Goal: Task Accomplishment & Management: Manage account settings

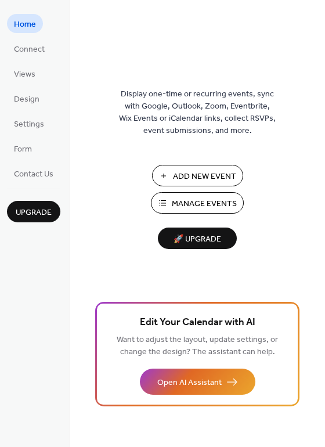
click at [195, 207] on span "Manage Events" at bounding box center [204, 204] width 65 height 12
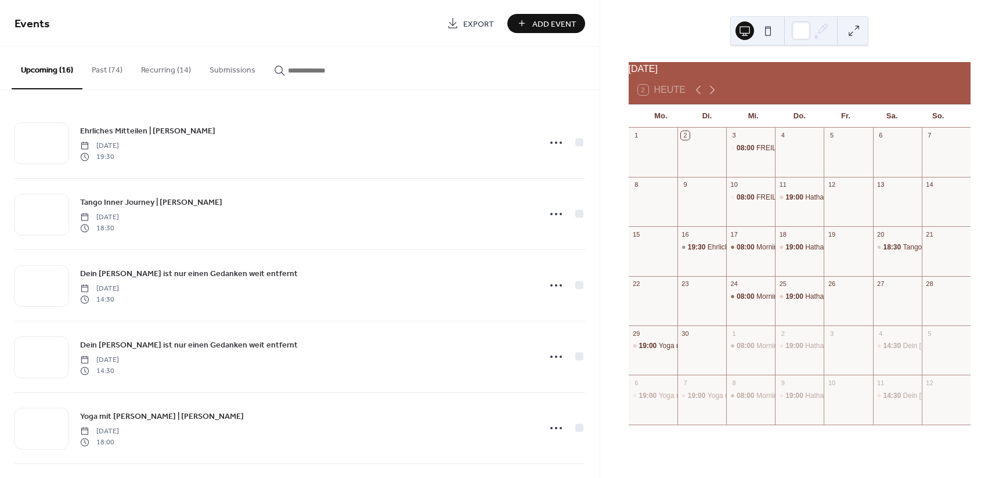
click at [109, 73] on button "Past (74)" at bounding box center [106, 67] width 49 height 41
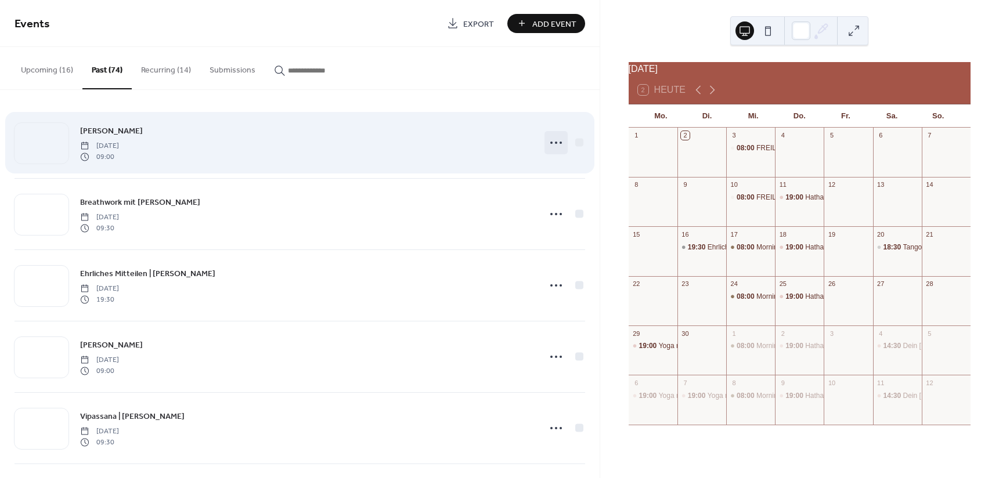
click at [560, 147] on icon at bounding box center [556, 143] width 19 height 19
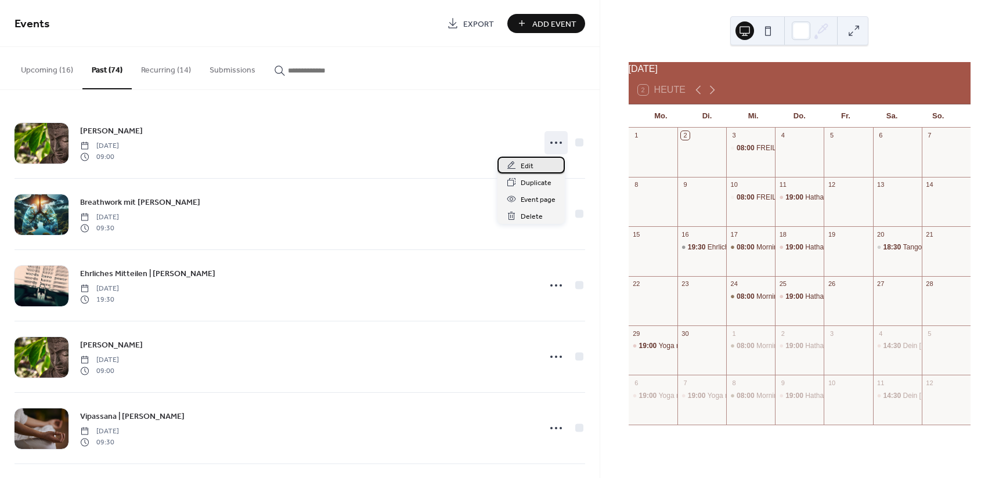
click at [550, 168] on div "Edit" at bounding box center [531, 165] width 67 height 17
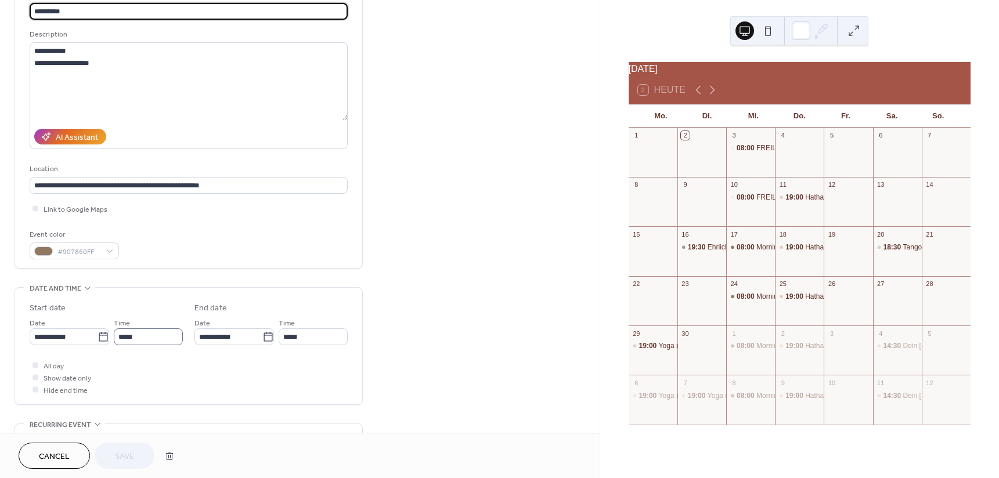
scroll to position [116, 0]
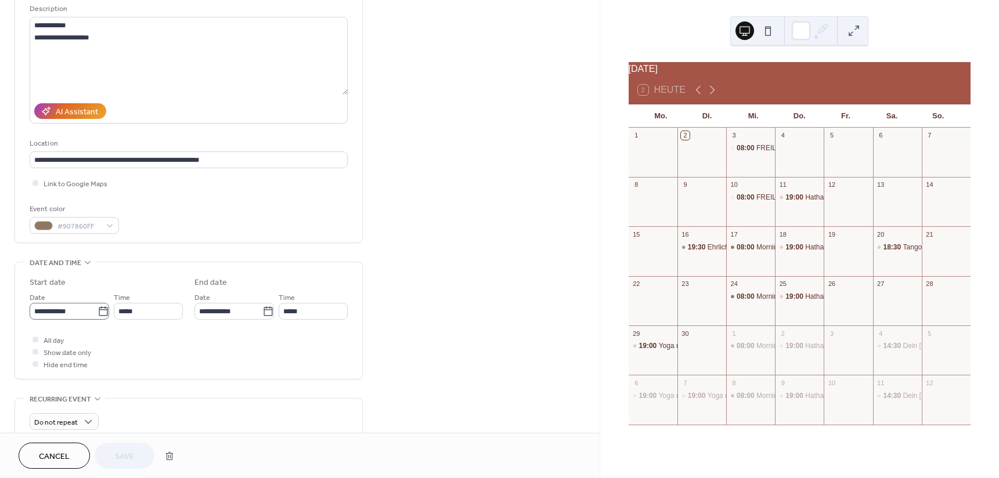
click at [99, 314] on icon at bounding box center [104, 312] width 12 height 12
click at [98, 314] on input "**********" at bounding box center [64, 311] width 68 height 17
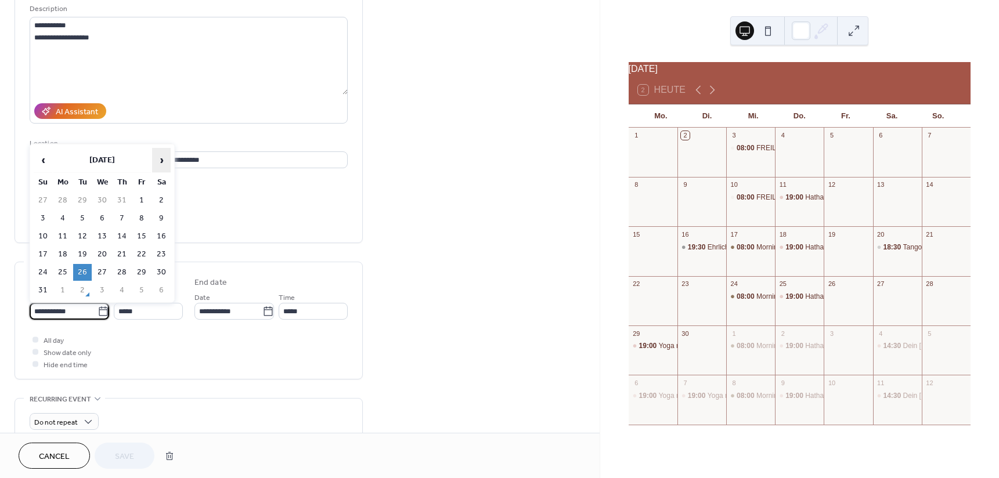
click at [157, 160] on span "›" at bounding box center [161, 160] width 17 height 23
click at [81, 197] on td "2" at bounding box center [82, 200] width 19 height 17
type input "**********"
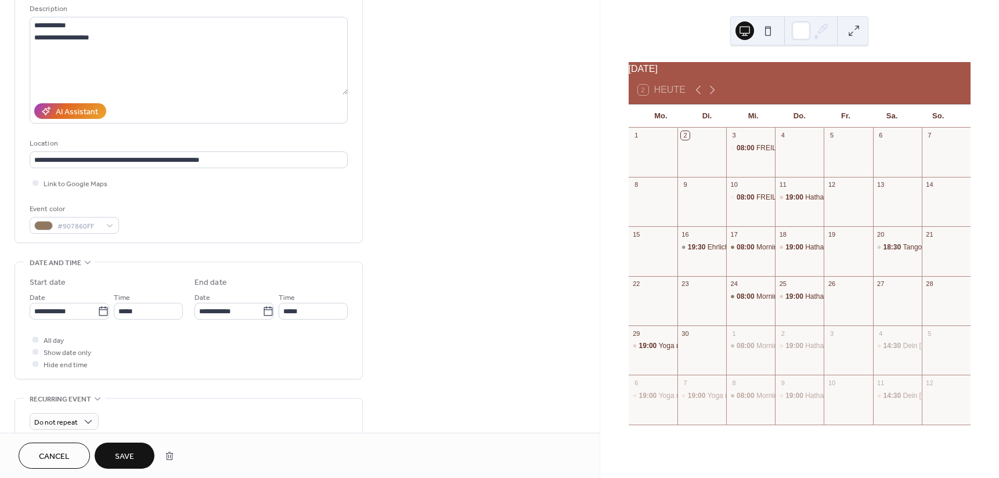
click at [121, 451] on span "Save" at bounding box center [124, 457] width 19 height 12
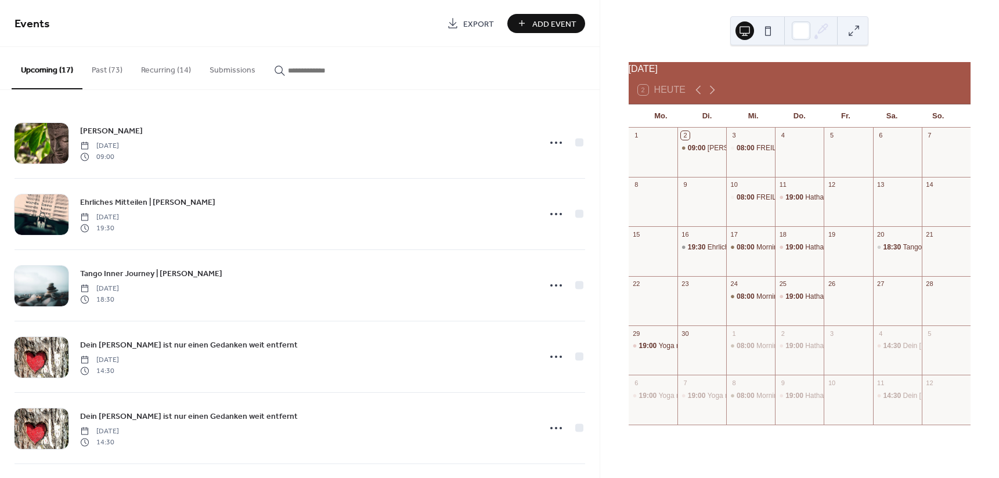
click at [114, 74] on button "Past (73)" at bounding box center [106, 67] width 49 height 41
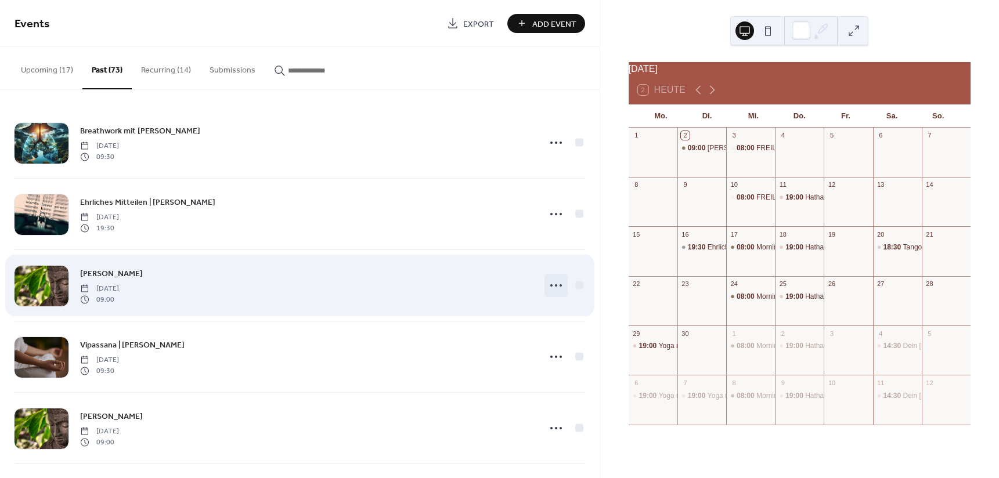
click at [553, 288] on icon at bounding box center [556, 285] width 19 height 19
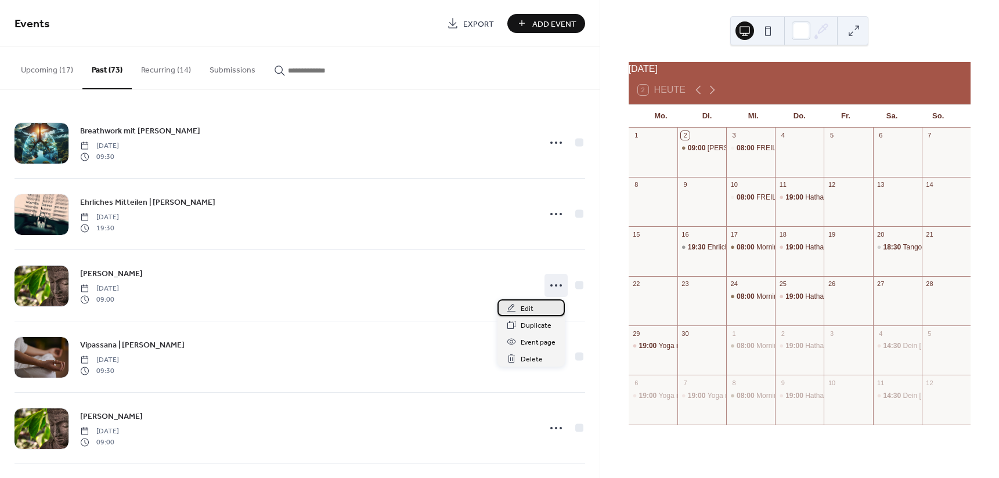
click at [537, 308] on div "Edit" at bounding box center [531, 308] width 67 height 17
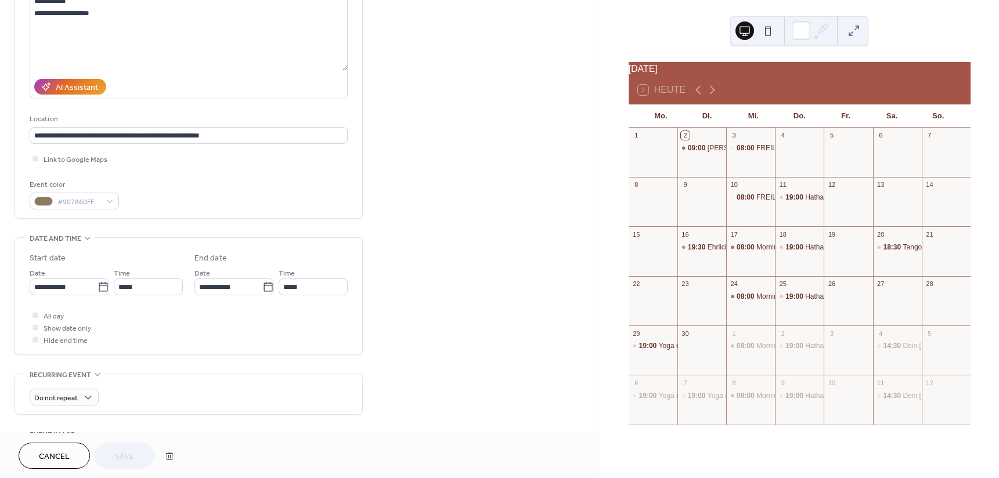
scroll to position [174, 0]
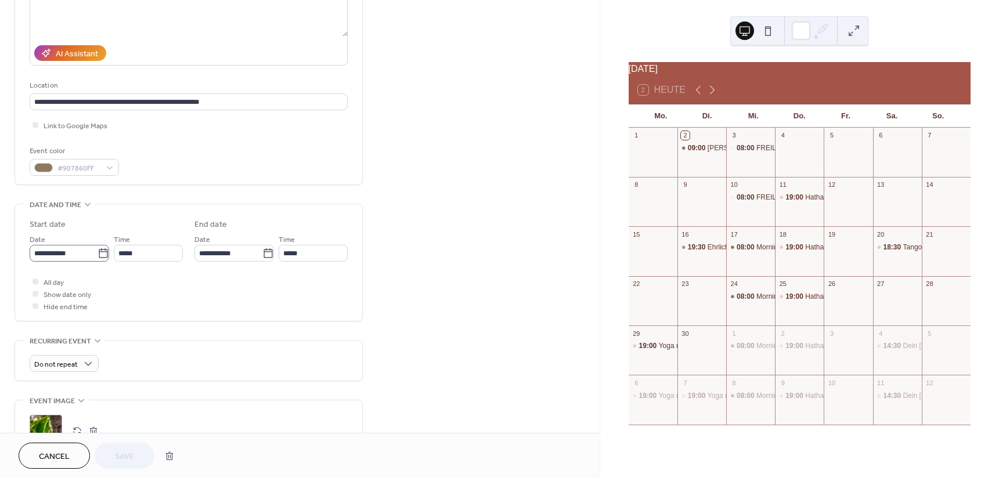
click at [98, 248] on icon at bounding box center [104, 254] width 12 height 12
click at [96, 248] on input "**********" at bounding box center [64, 253] width 68 height 17
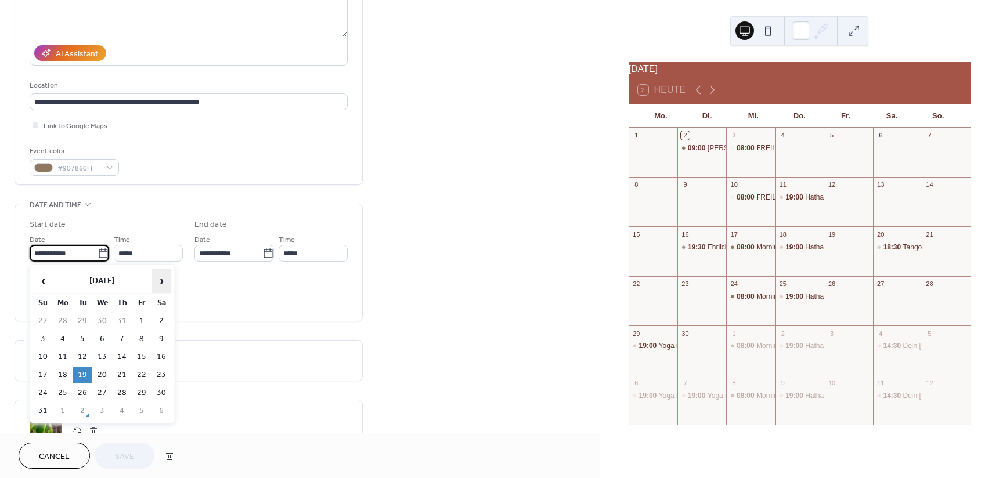
click at [163, 276] on span "›" at bounding box center [161, 280] width 17 height 23
click at [82, 336] on td "9" at bounding box center [82, 339] width 19 height 17
type input "**********"
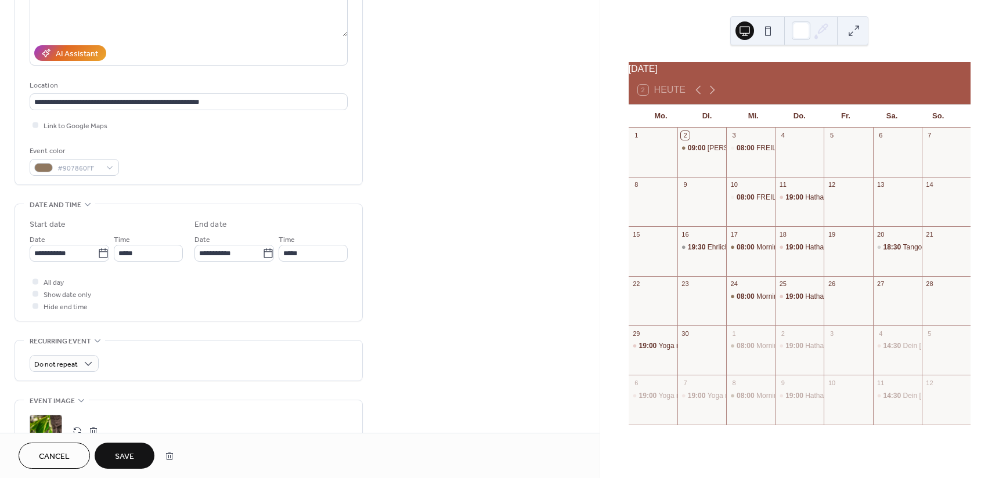
click at [135, 450] on button "Save" at bounding box center [125, 456] width 60 height 26
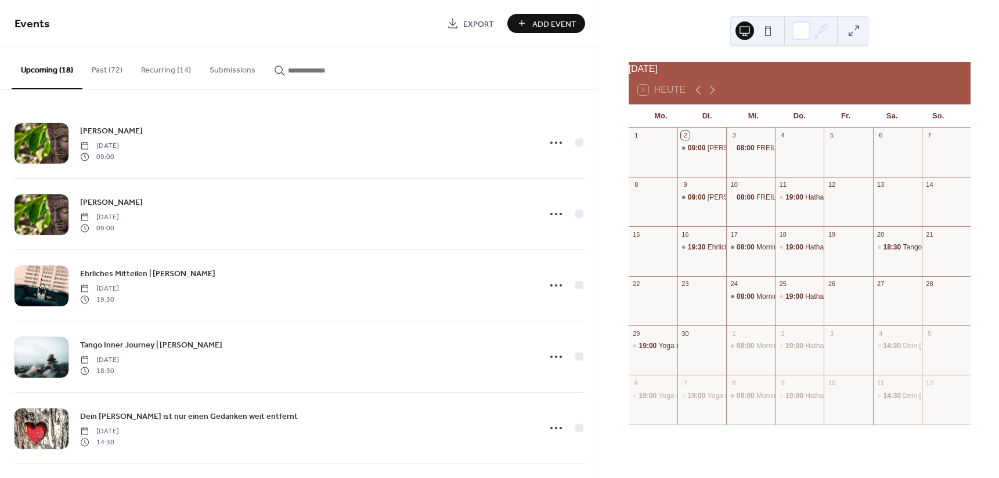
click at [118, 70] on button "Past (72)" at bounding box center [106, 67] width 49 height 41
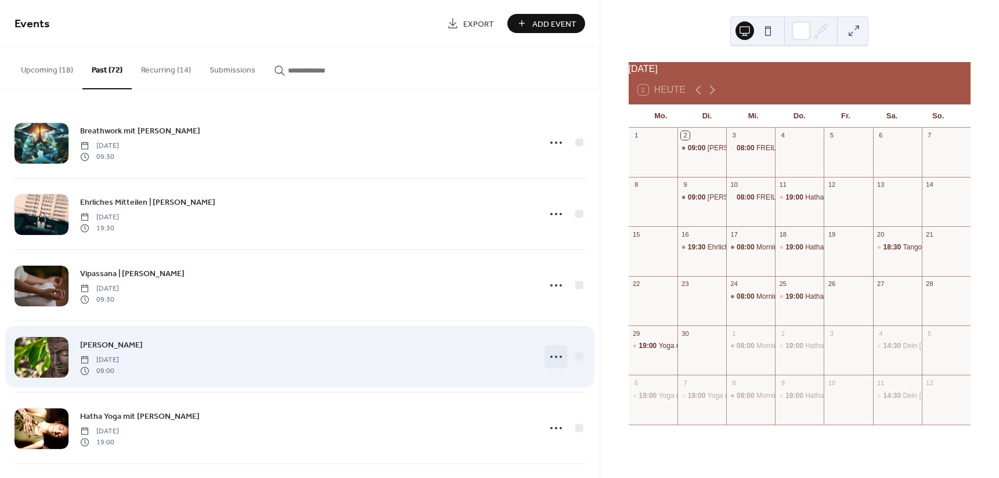
click at [545, 358] on div at bounding box center [556, 356] width 23 height 23
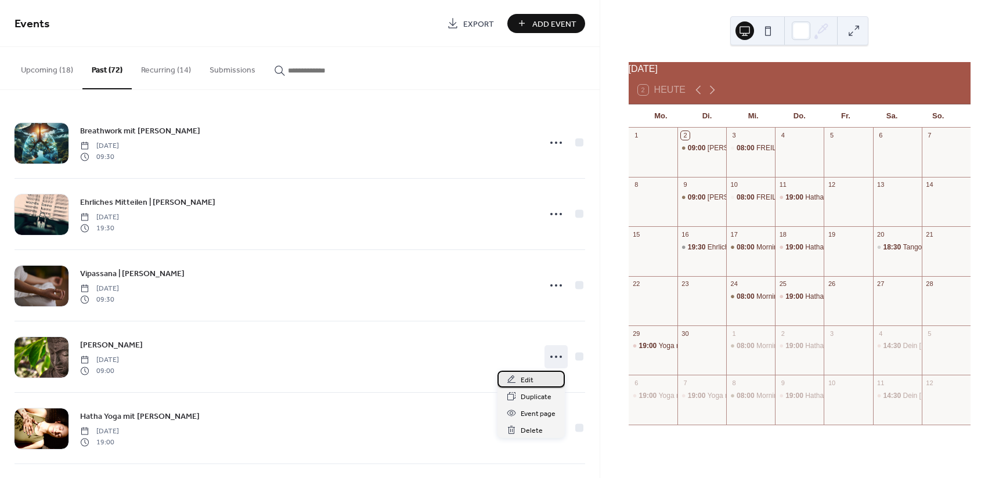
click at [542, 383] on div "Edit" at bounding box center [531, 379] width 67 height 17
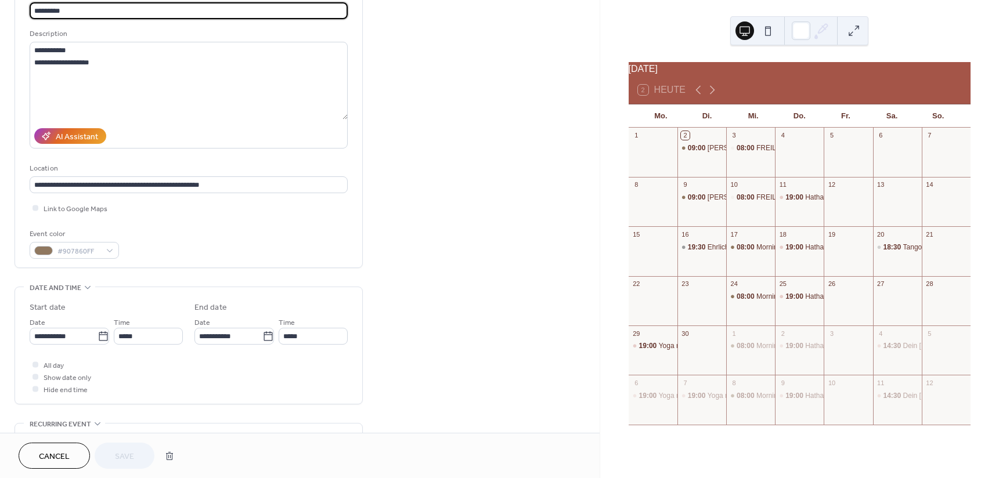
scroll to position [116, 0]
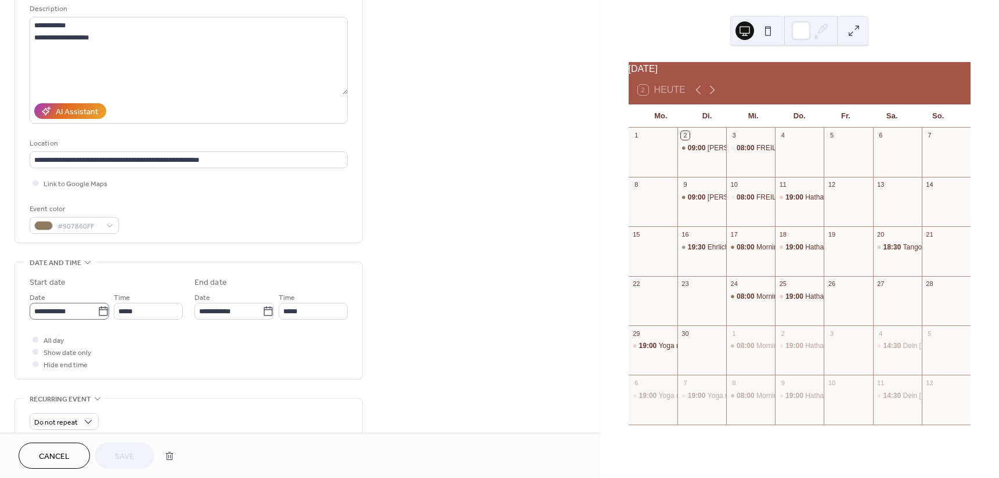
click at [103, 306] on icon at bounding box center [104, 312] width 12 height 12
click at [98, 306] on input "**********" at bounding box center [64, 311] width 68 height 17
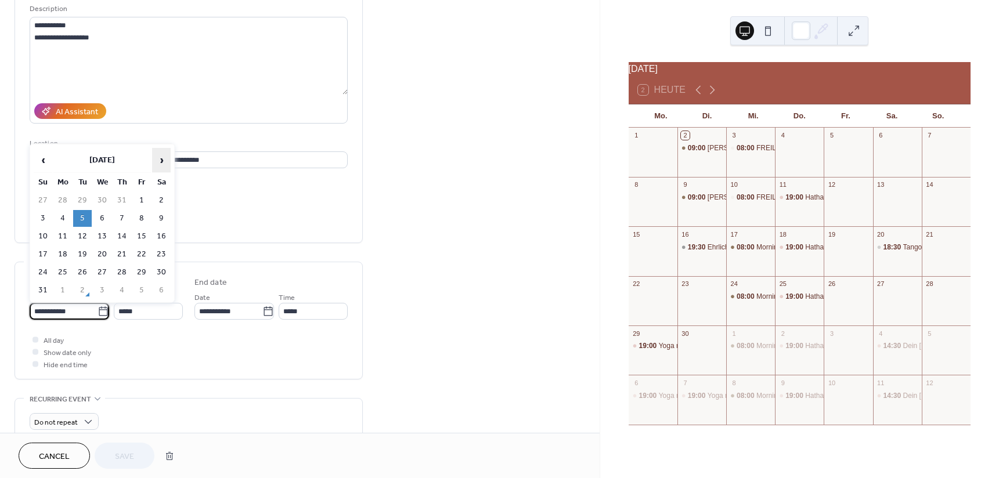
click at [156, 158] on span "›" at bounding box center [161, 160] width 17 height 23
click at [82, 236] on td "16" at bounding box center [82, 236] width 19 height 17
type input "**********"
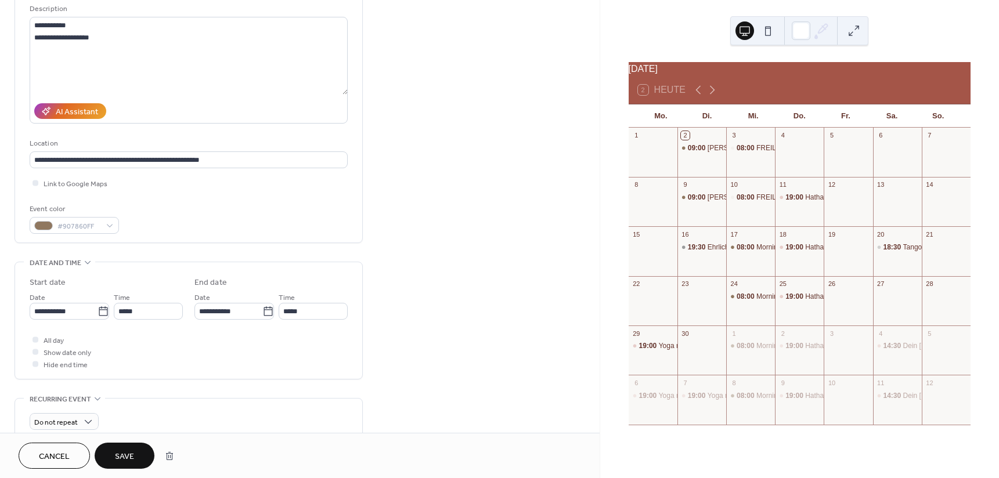
click at [127, 459] on span "Save" at bounding box center [124, 457] width 19 height 12
